Goal: Task Accomplishment & Management: Manage account settings

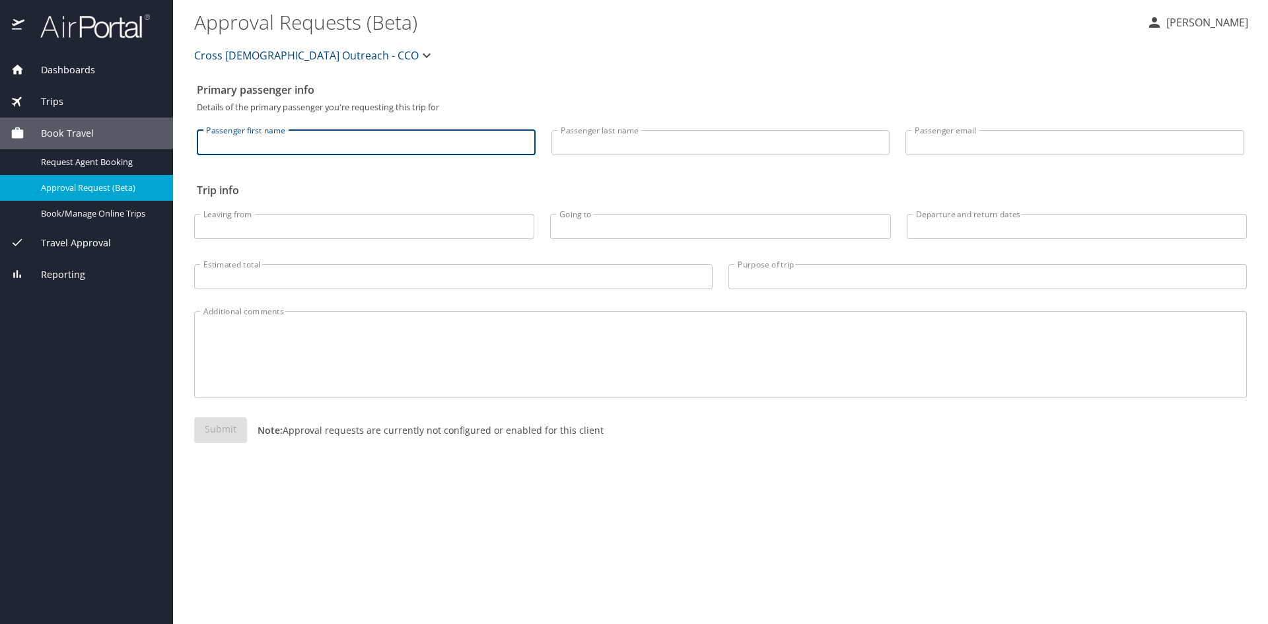
click at [253, 145] on input "Passenger first name" at bounding box center [366, 142] width 339 height 25
click at [1162, 21] on icon "button" at bounding box center [1154, 23] width 16 height 16
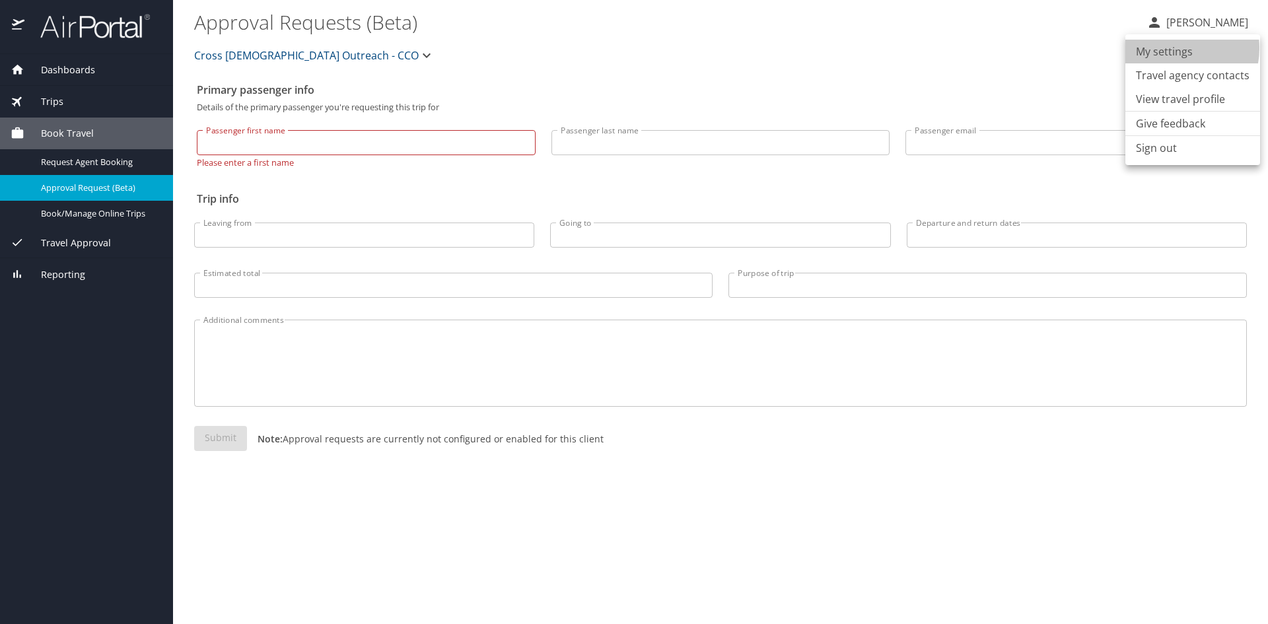
click at [1171, 48] on li "My settings" at bounding box center [1192, 52] width 135 height 24
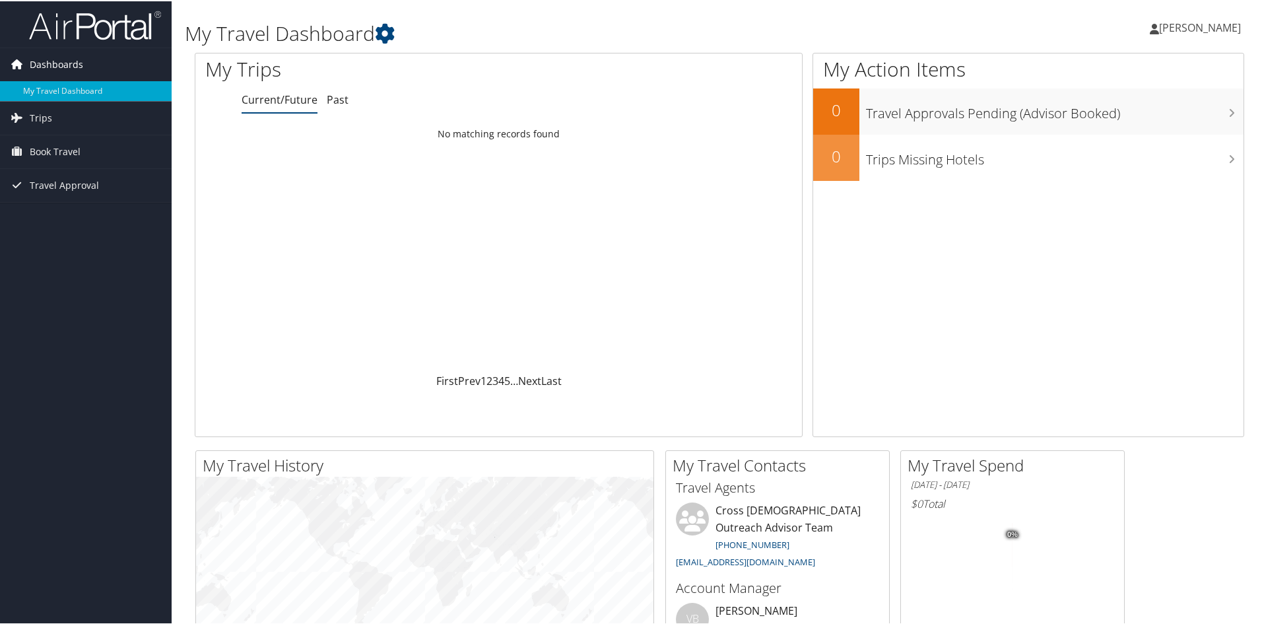
click at [65, 60] on span "Dashboards" at bounding box center [56, 63] width 53 height 33
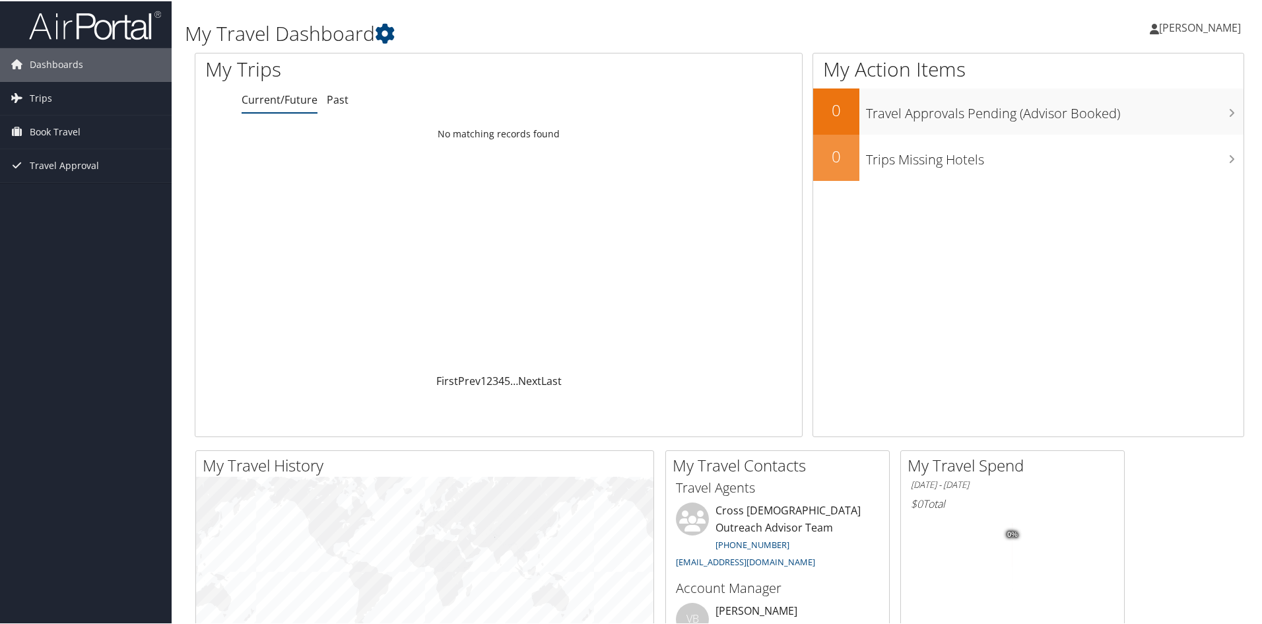
click at [1177, 27] on span "[PERSON_NAME]" at bounding box center [1200, 26] width 82 height 15
click at [1145, 120] on link "View Travel Profile" at bounding box center [1164, 117] width 147 height 22
